Goal: Task Accomplishment & Management: Manage account settings

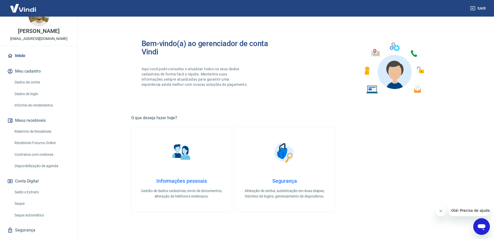
scroll to position [27, 0]
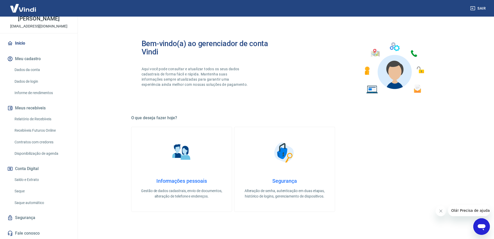
click at [22, 191] on link "Saque" at bounding box center [41, 191] width 59 height 11
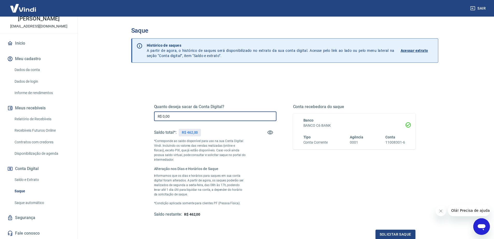
click at [192, 118] on input "R$ 0,00" at bounding box center [215, 117] width 122 height 10
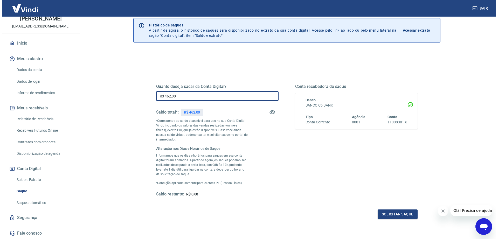
scroll to position [31, 0]
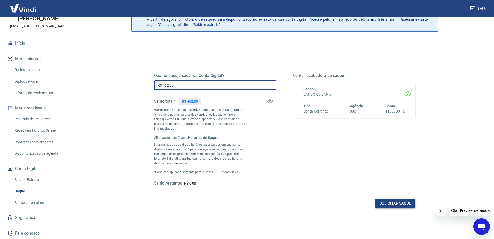
type input "R$ 462,00"
click at [396, 200] on button "Solicitar saque" at bounding box center [396, 204] width 40 height 10
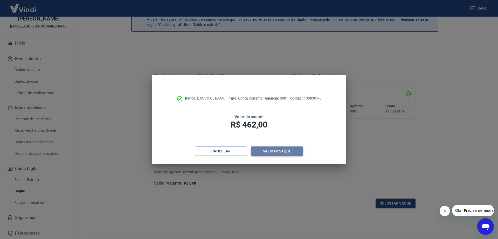
click at [293, 153] on button "Validar saque" at bounding box center [277, 152] width 52 height 10
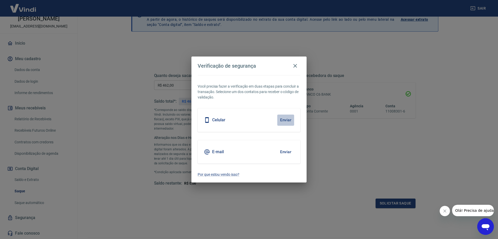
click at [288, 120] on button "Enviar" at bounding box center [285, 120] width 17 height 11
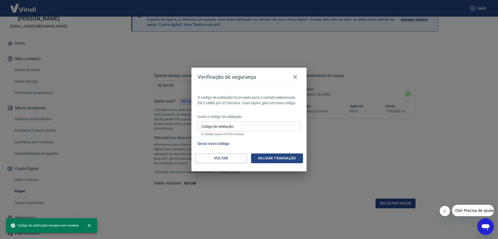
click at [284, 127] on input "Código de validação" at bounding box center [249, 127] width 103 height 10
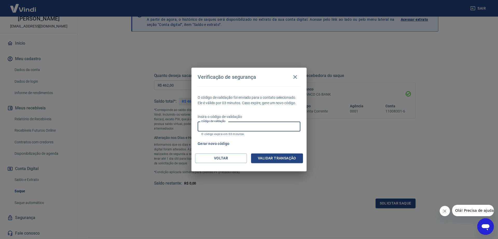
click at [284, 127] on input "Código de validação" at bounding box center [249, 127] width 103 height 10
click at [277, 119] on p "Insira o código de validação" at bounding box center [249, 116] width 103 height 5
click at [270, 129] on input "Código de validação" at bounding box center [249, 127] width 103 height 10
type input "923047"
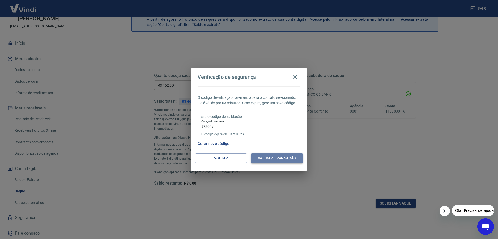
click at [282, 159] on button "Validar transação" at bounding box center [277, 159] width 52 height 10
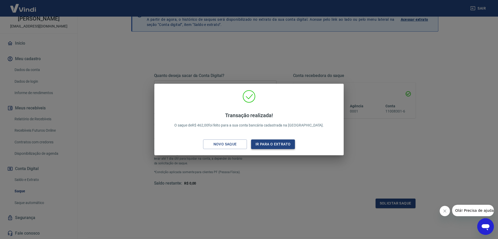
click at [277, 143] on button "Ir para o extrato" at bounding box center [273, 145] width 44 height 10
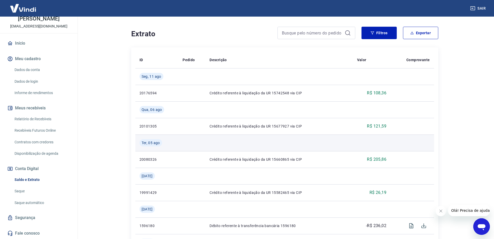
scroll to position [114, 0]
